Goal: Information Seeking & Learning: Learn about a topic

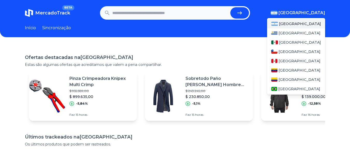
click at [314, 15] on font "[GEOGRAPHIC_DATA]" at bounding box center [301, 12] width 47 height 5
click at [287, 87] on font "[GEOGRAPHIC_DATA]" at bounding box center [299, 89] width 42 height 5
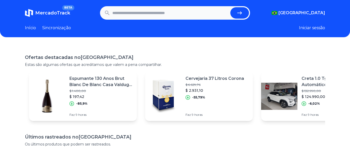
click at [49, 14] on font "MercadoTrack" at bounding box center [52, 13] width 35 height 6
click at [151, 13] on input "text" at bounding box center [170, 12] width 116 height 11
type input "*****"
click at [242, 11] on icon "submit" at bounding box center [239, 13] width 6 height 6
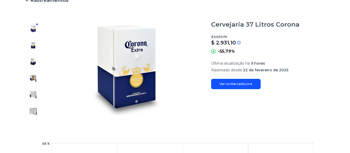
scroll to position [26, 0]
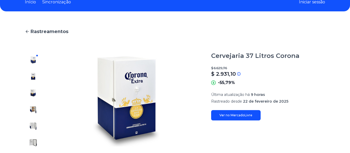
click at [236, 114] on font "Ver no MercadoLivre" at bounding box center [235, 115] width 33 height 4
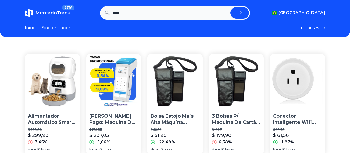
click at [318, 30] on button "Iniciar sesion" at bounding box center [312, 28] width 26 height 6
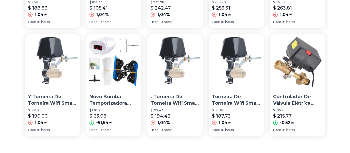
scroll to position [411, 0]
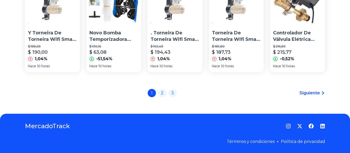
click at [161, 97] on div "1 2 3" at bounding box center [162, 93] width 29 height 8
click at [162, 93] on link "2" at bounding box center [162, 93] width 8 height 8
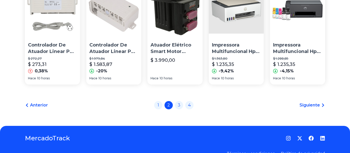
scroll to position [411, 0]
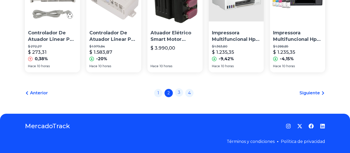
click at [180, 93] on link "3" at bounding box center [179, 93] width 8 height 8
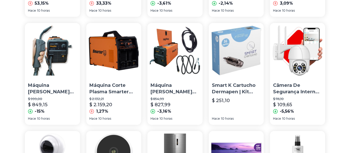
scroll to position [259, 0]
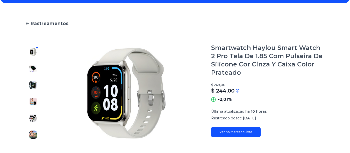
scroll to position [52, 0]
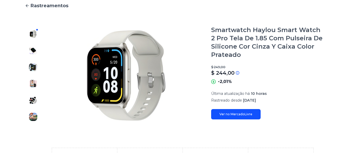
click at [233, 118] on link "Ver no MercadoLivre" at bounding box center [235, 114] width 49 height 10
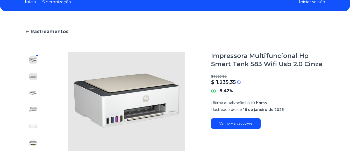
scroll to position [26, 0]
click at [245, 127] on link "Ver no MercadoLivre" at bounding box center [235, 124] width 49 height 10
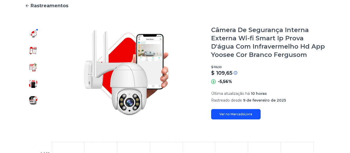
scroll to position [52, 0]
click at [241, 115] on font "Ver no MercadoLivre" at bounding box center [235, 114] width 33 height 4
